Goal: Information Seeking & Learning: Learn about a topic

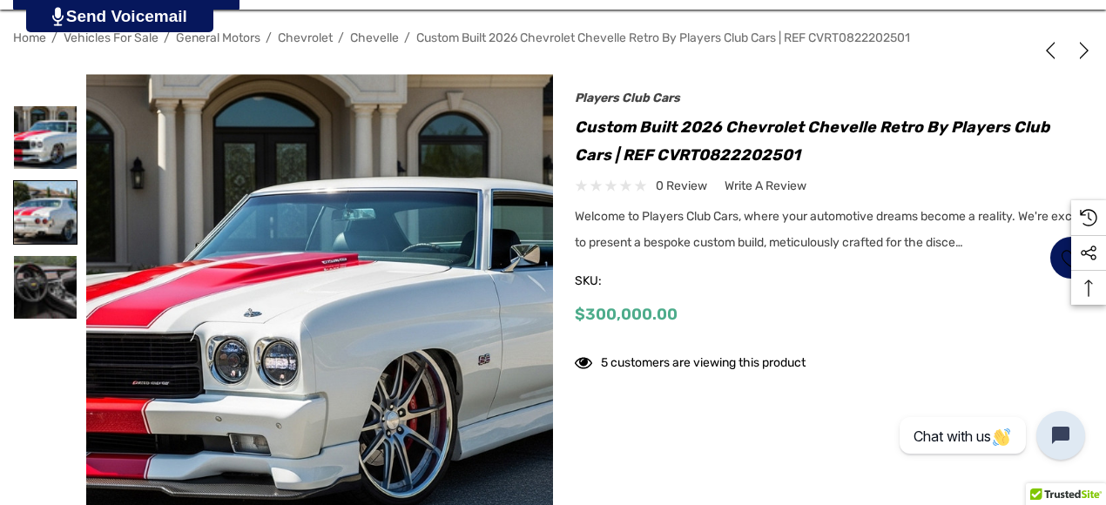
click at [33, 220] on img at bounding box center [45, 212] width 63 height 63
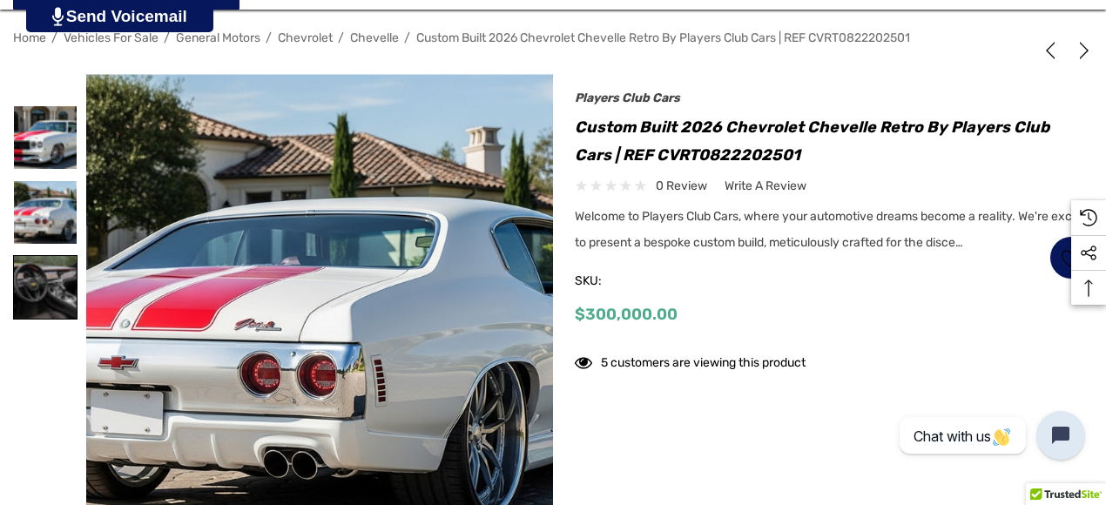
click at [40, 281] on img at bounding box center [45, 287] width 63 height 63
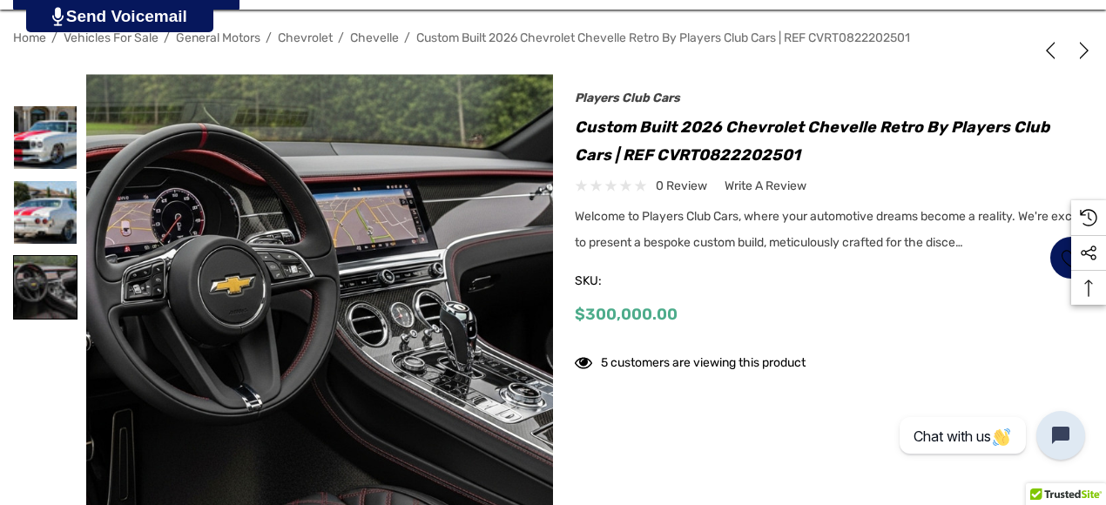
click at [40, 281] on img at bounding box center [45, 287] width 63 height 63
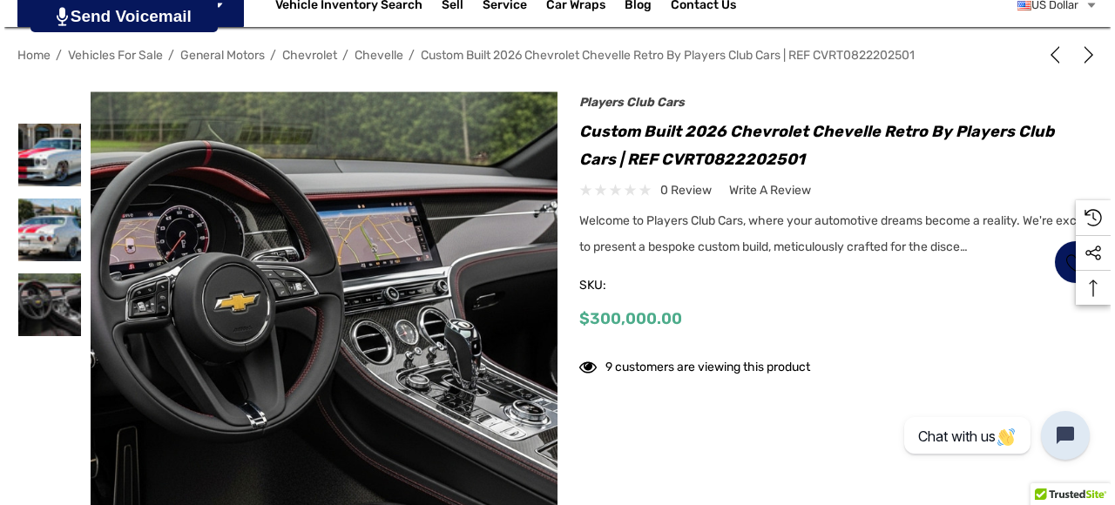
scroll to position [261, 0]
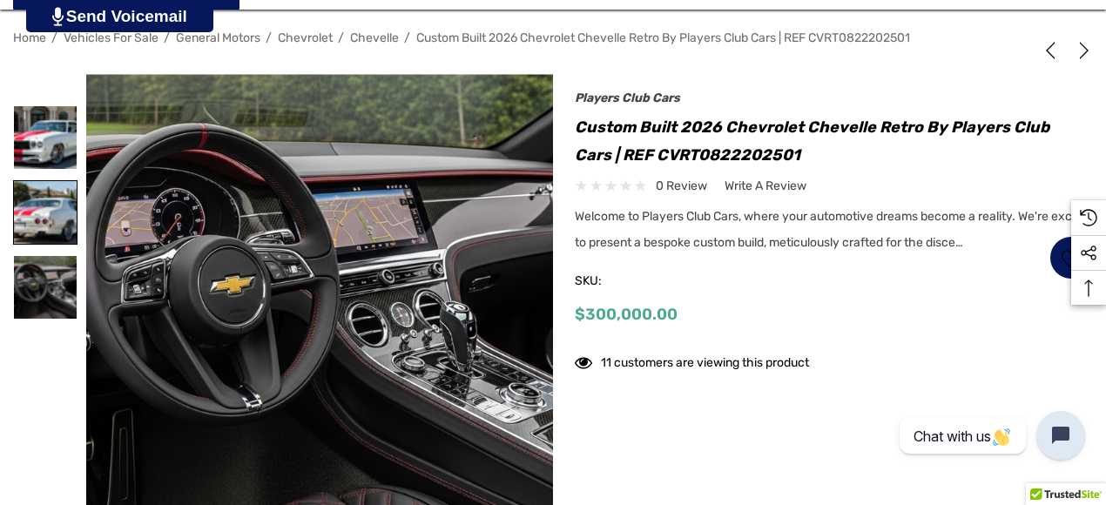
click at [34, 224] on img at bounding box center [45, 212] width 63 height 63
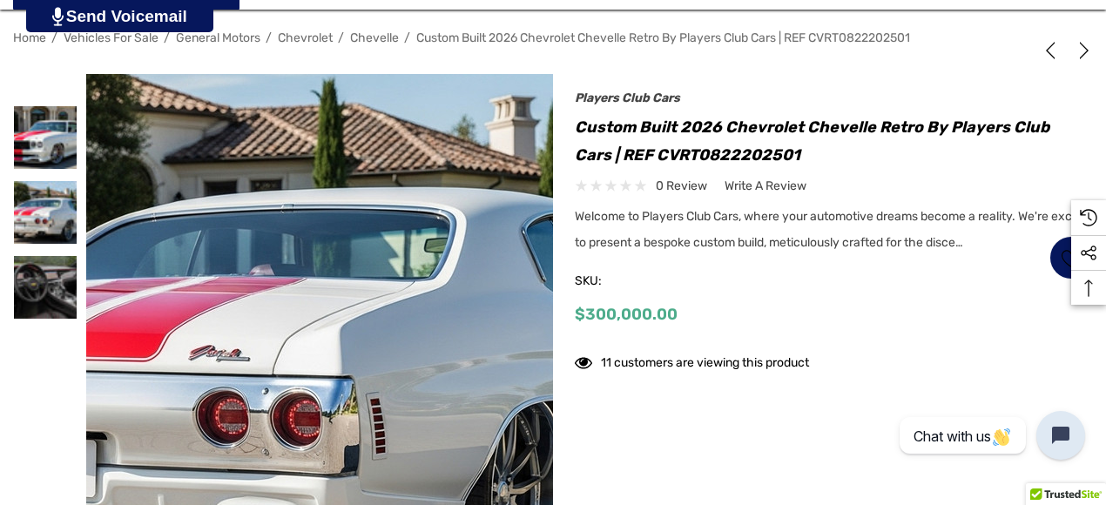
click at [333, 228] on img at bounding box center [299, 332] width 1115 height 608
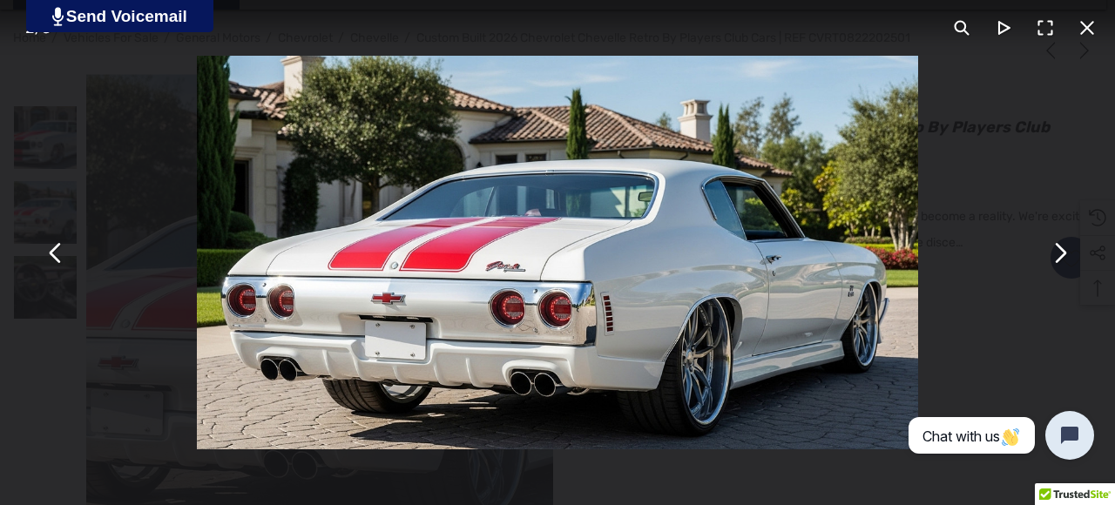
click at [1063, 255] on button "You can close this modal content with the ESC key" at bounding box center [1059, 253] width 42 height 42
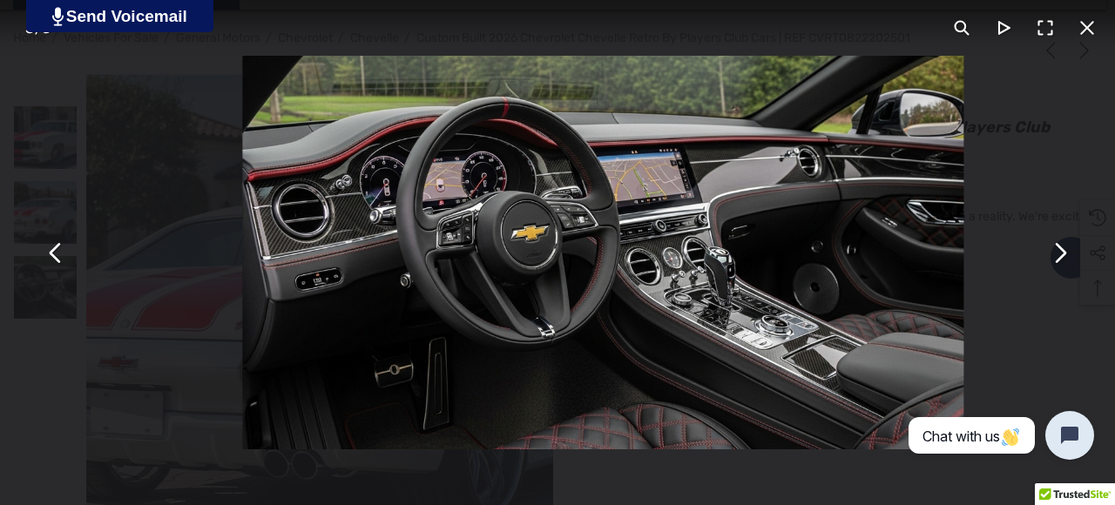
click at [1063, 255] on button "You can close this modal content with the ESC key" at bounding box center [1059, 253] width 42 height 42
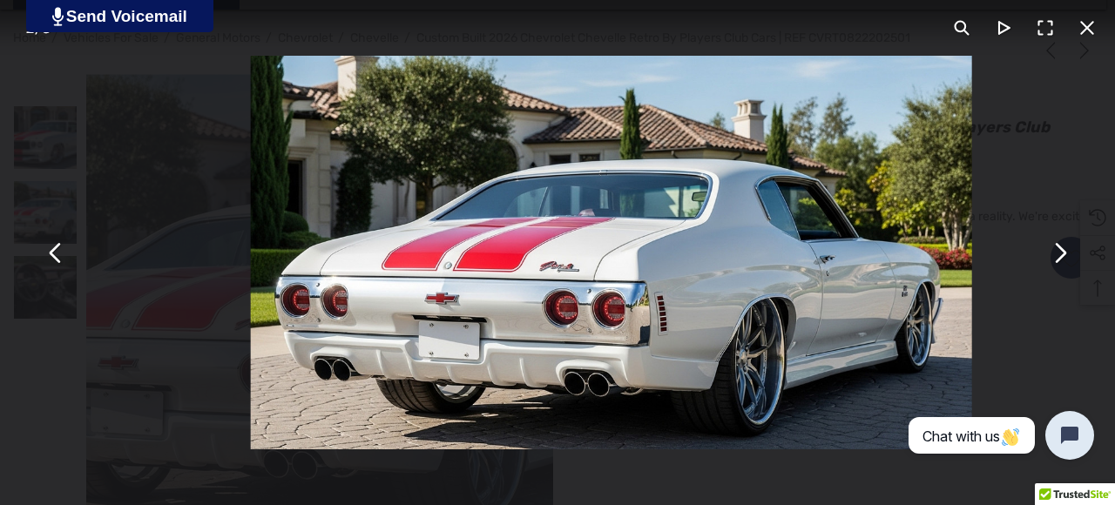
click at [1063, 255] on button "You can close this modal content with the ESC key" at bounding box center [1059, 253] width 42 height 42
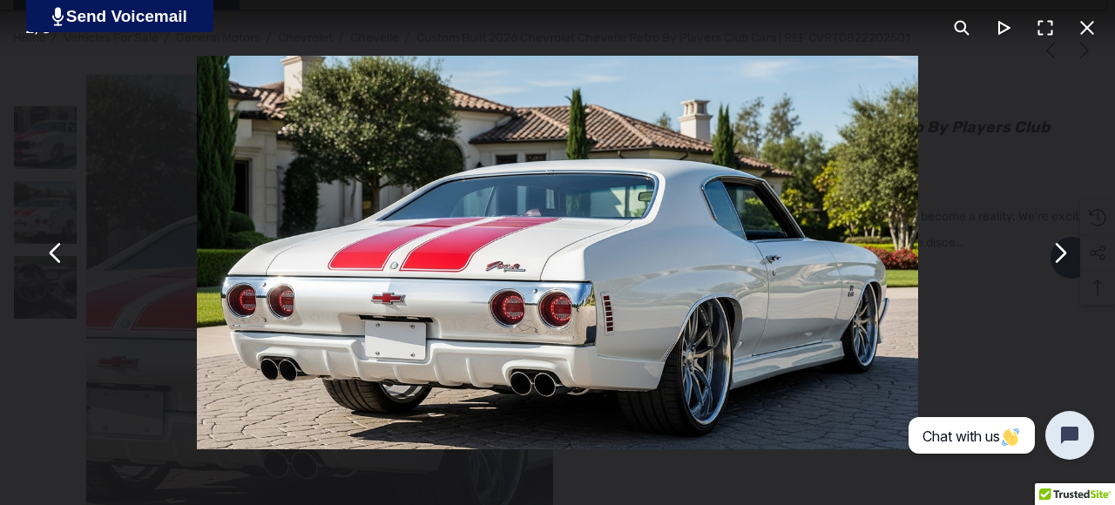
click at [54, 264] on button "You can close this modal content with the ESC key" at bounding box center [56, 253] width 42 height 42
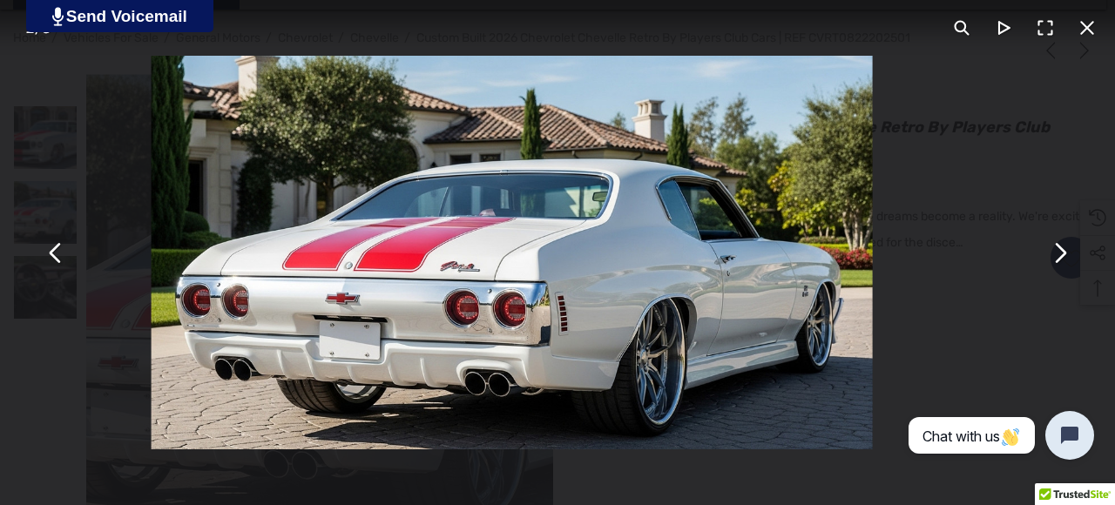
click at [54, 264] on button "You can close this modal content with the ESC key" at bounding box center [56, 253] width 42 height 42
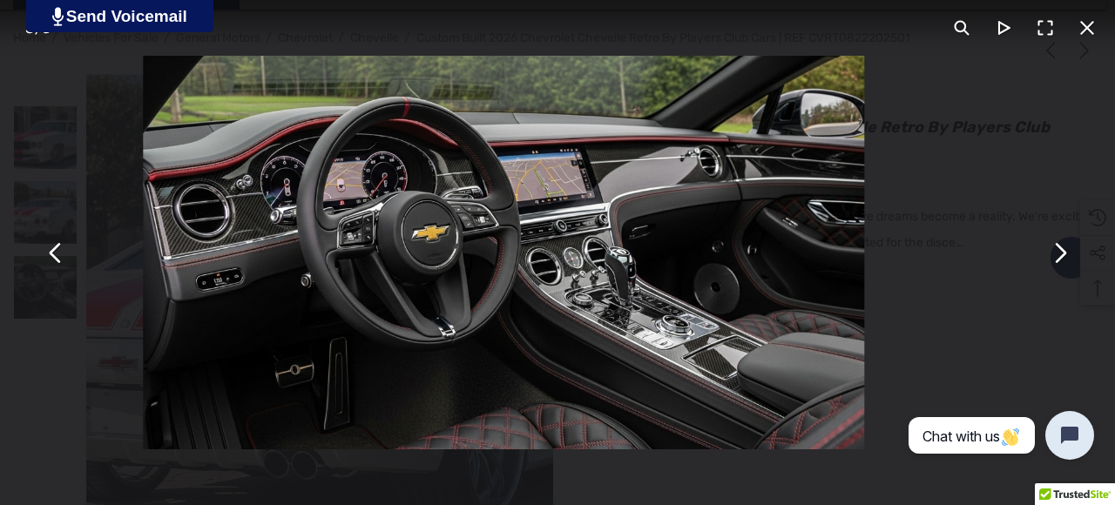
click at [54, 264] on button "You can close this modal content with the ESC key" at bounding box center [56, 253] width 42 height 42
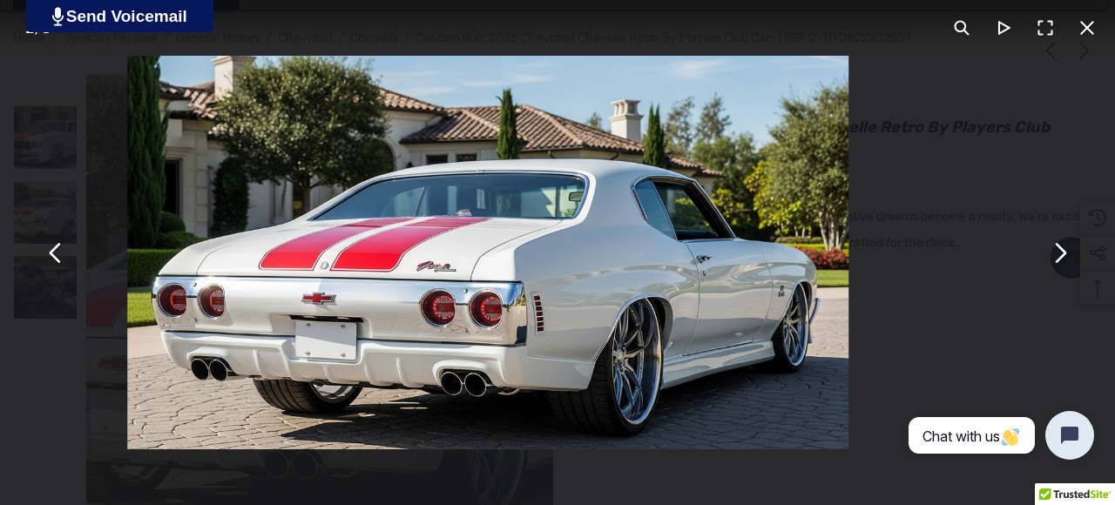
click at [54, 264] on button "You can close this modal content with the ESC key" at bounding box center [56, 253] width 42 height 42
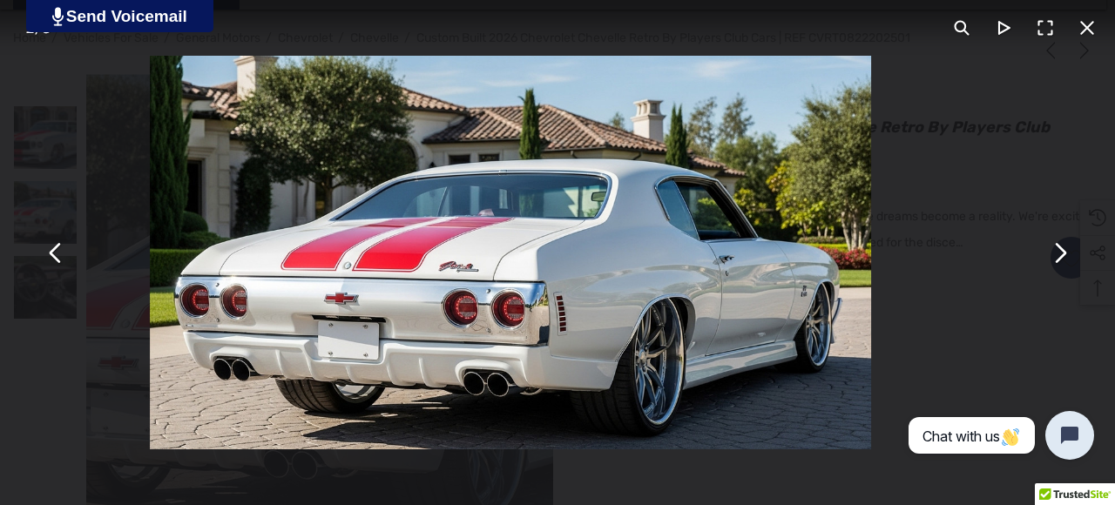
click at [61, 254] on button "You can close this modal content with the ESC key" at bounding box center [56, 253] width 42 height 42
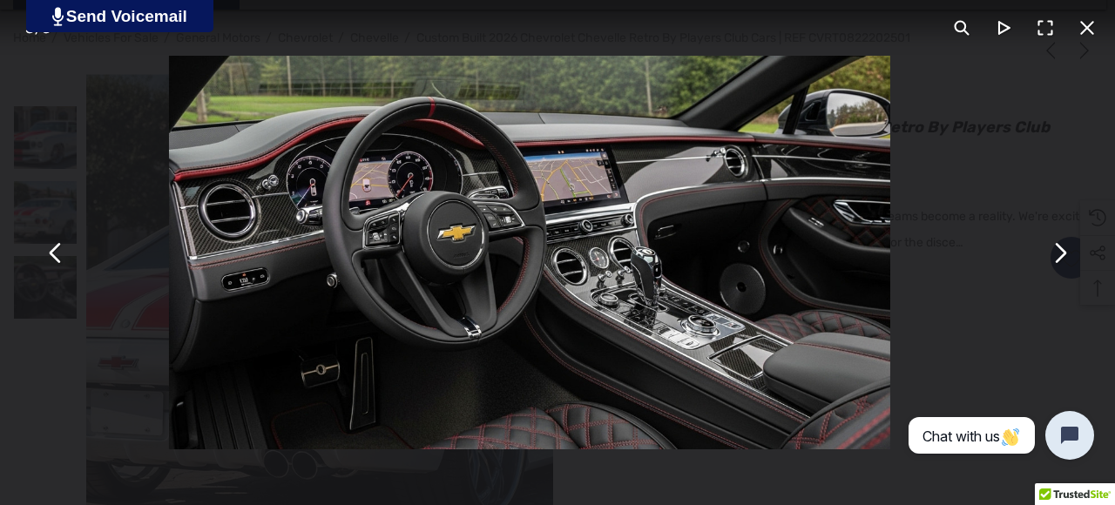
click at [61, 254] on button "You can close this modal content with the ESC key" at bounding box center [56, 253] width 42 height 42
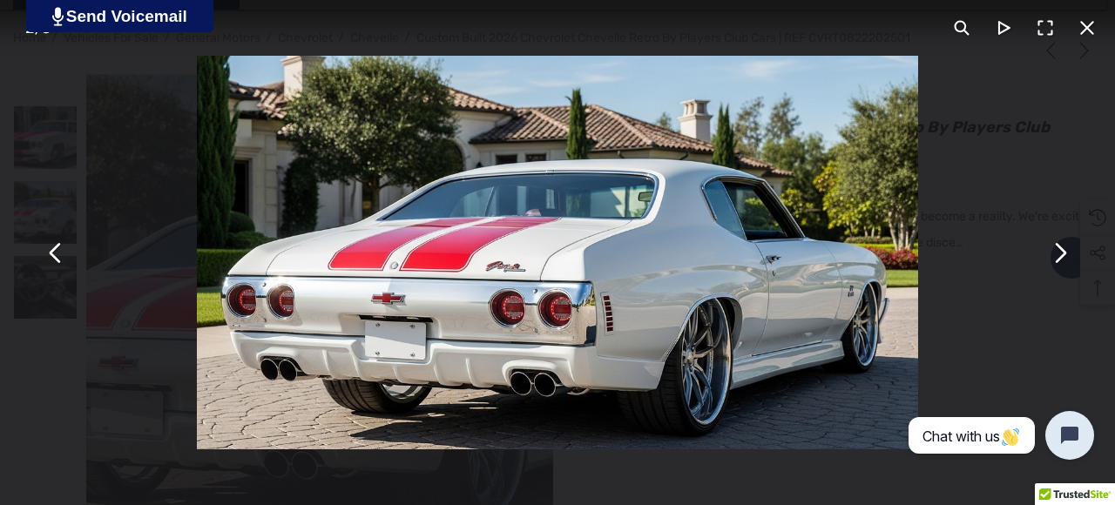
click at [1083, 34] on button "You can close this modal content with the ESC key" at bounding box center [1087, 28] width 42 height 42
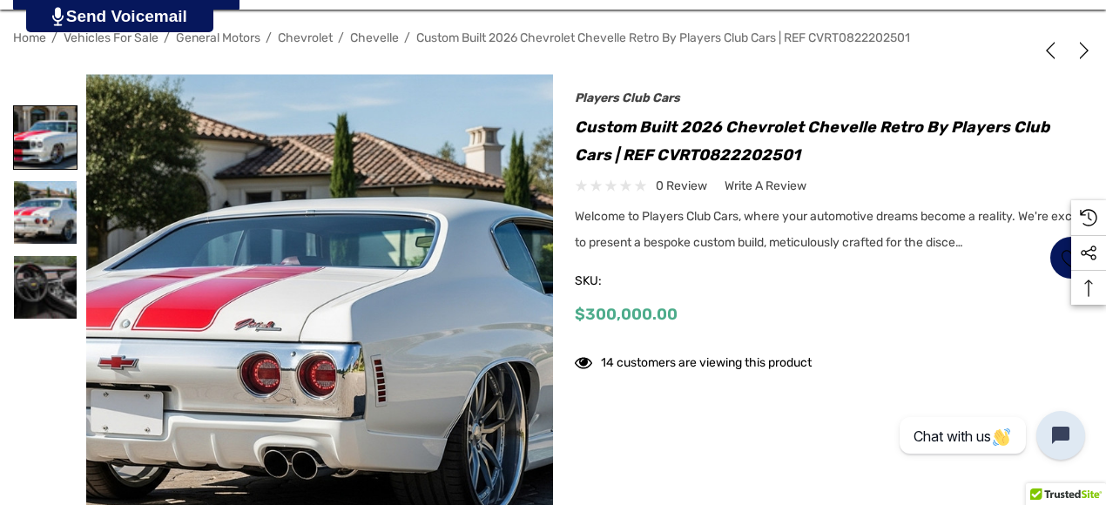
click at [32, 153] on img at bounding box center [45, 137] width 63 height 63
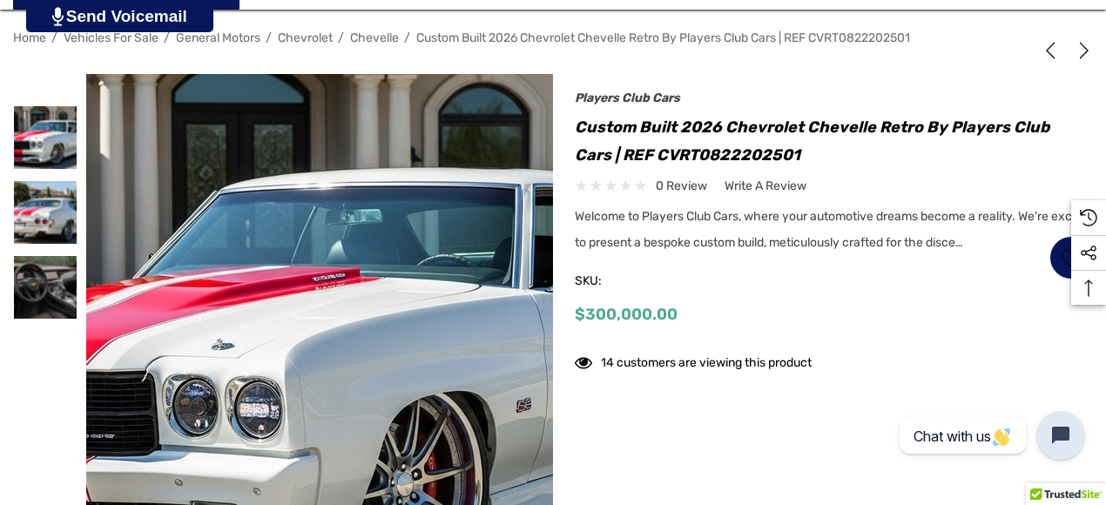
click at [383, 206] on img at bounding box center [310, 339] width 1115 height 608
